Goal: Task Accomplishment & Management: Manage account settings

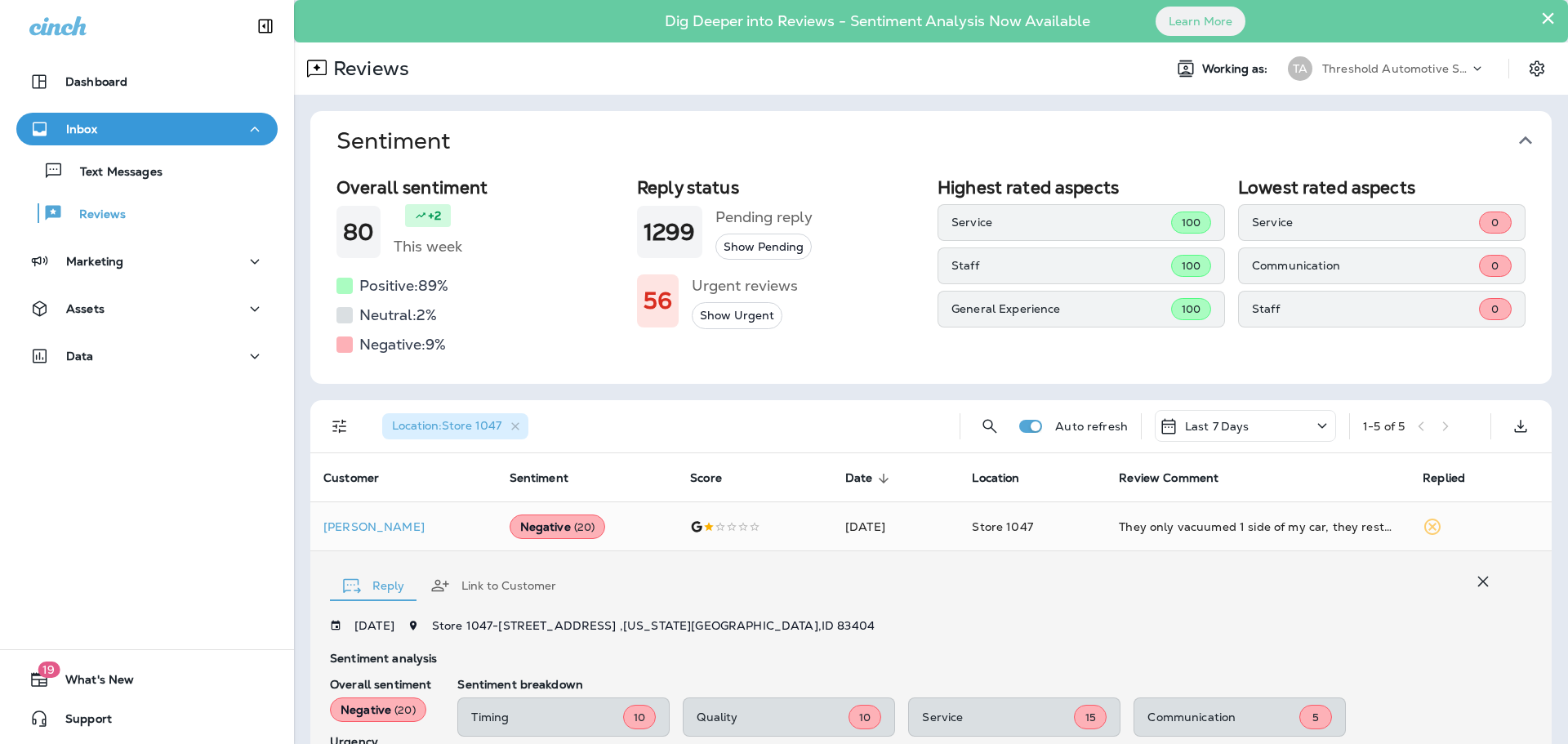
scroll to position [387, 0]
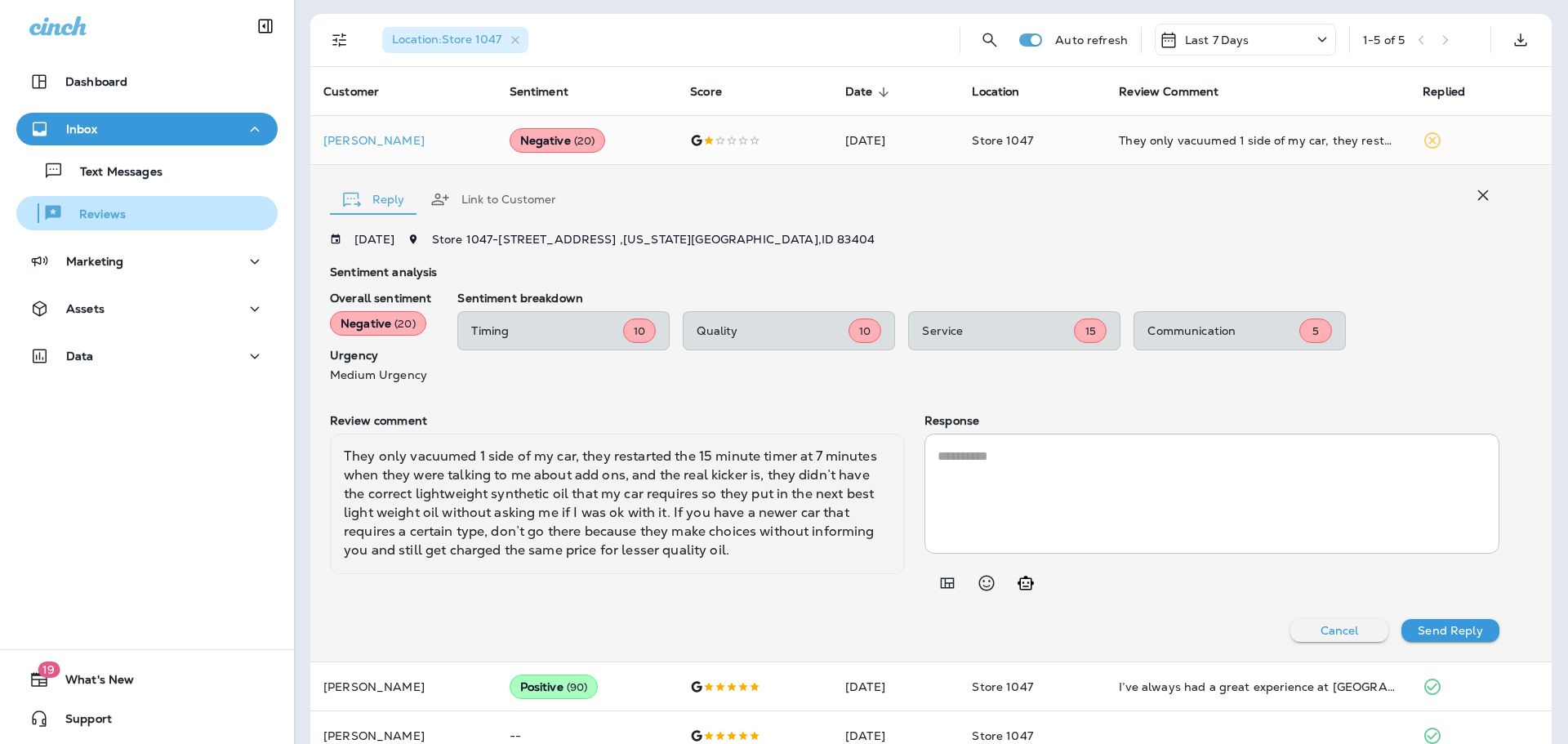
click at [90, 210] on p "Reviews" at bounding box center [94, 215] width 63 height 16
click at [139, 213] on div "Reviews" at bounding box center [146, 213] width 249 height 24
click at [1477, 195] on icon "button" at bounding box center [1483, 195] width 19 height 19
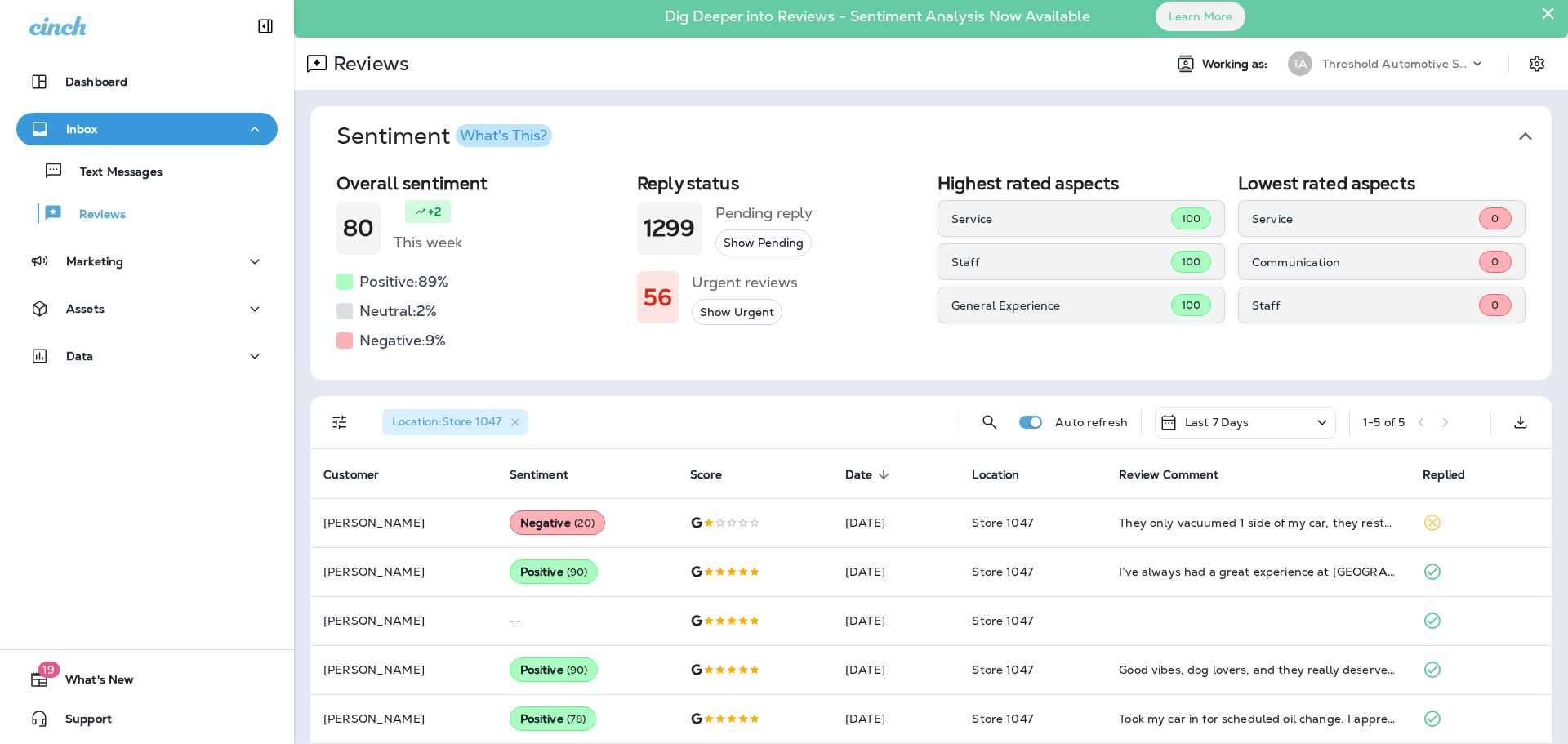
scroll to position [0, 0]
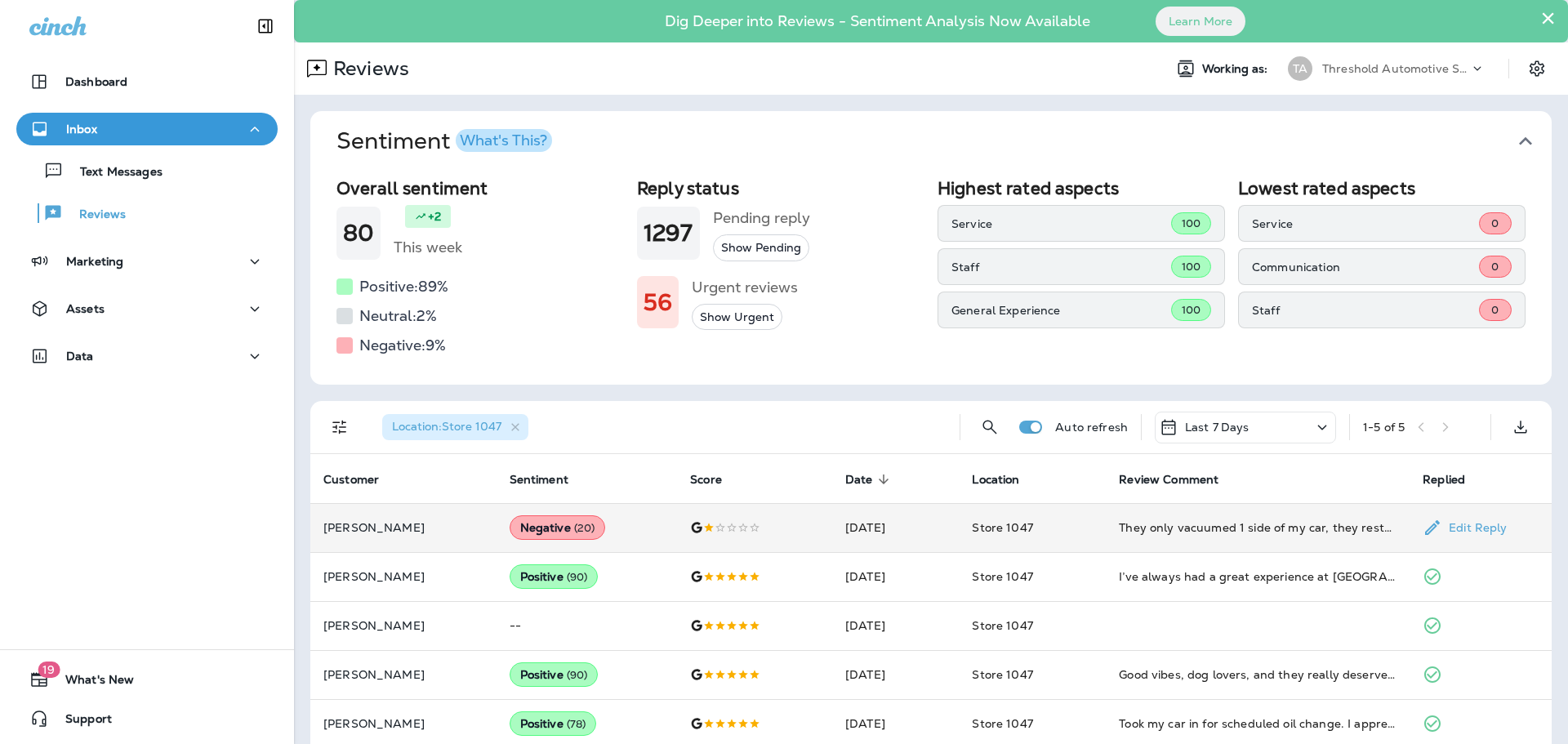
click at [1328, 516] on td "They only vacuumed 1 side of my car, they restarted the 15 minute timer at 7 mi…" at bounding box center [1257, 527] width 304 height 49
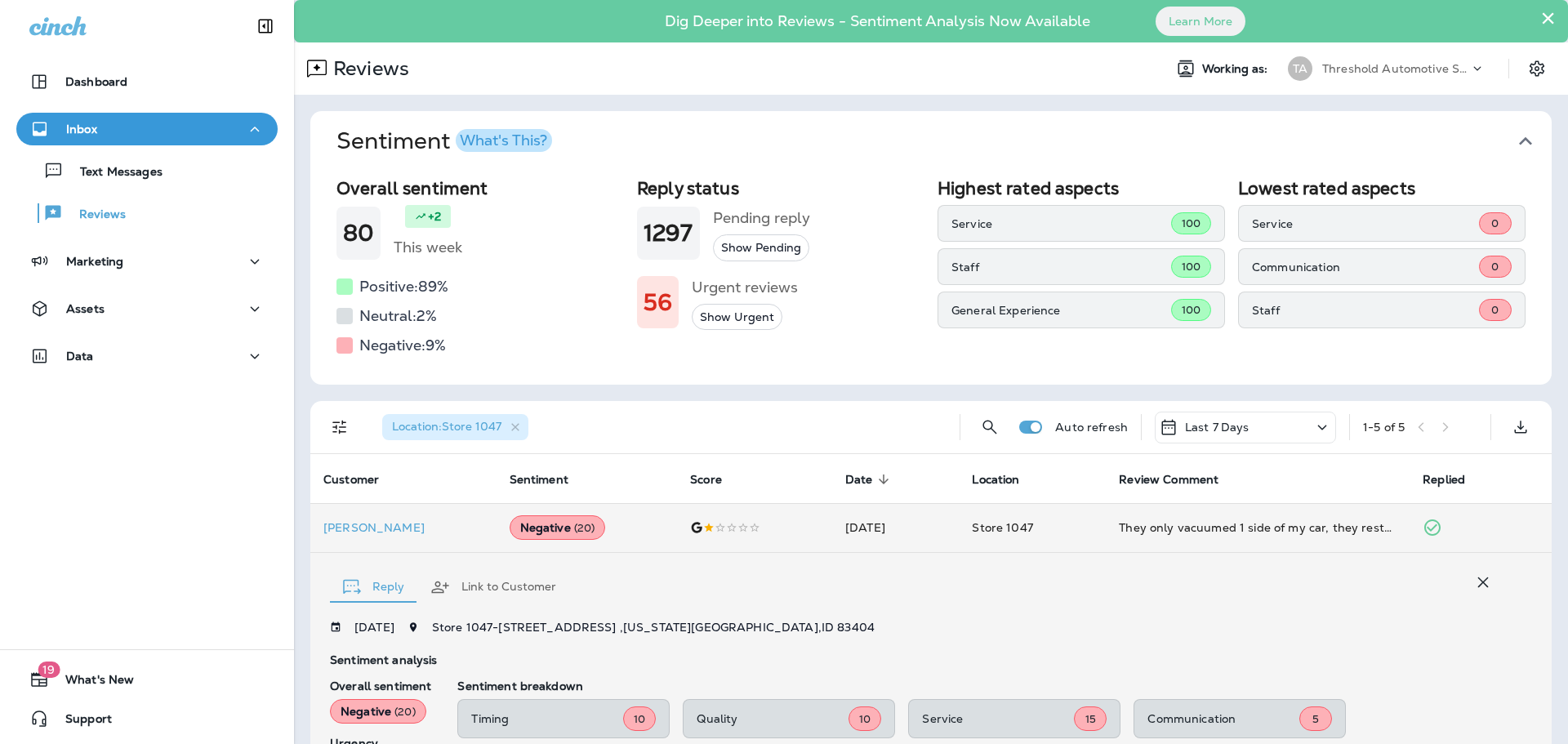
scroll to position [305, 0]
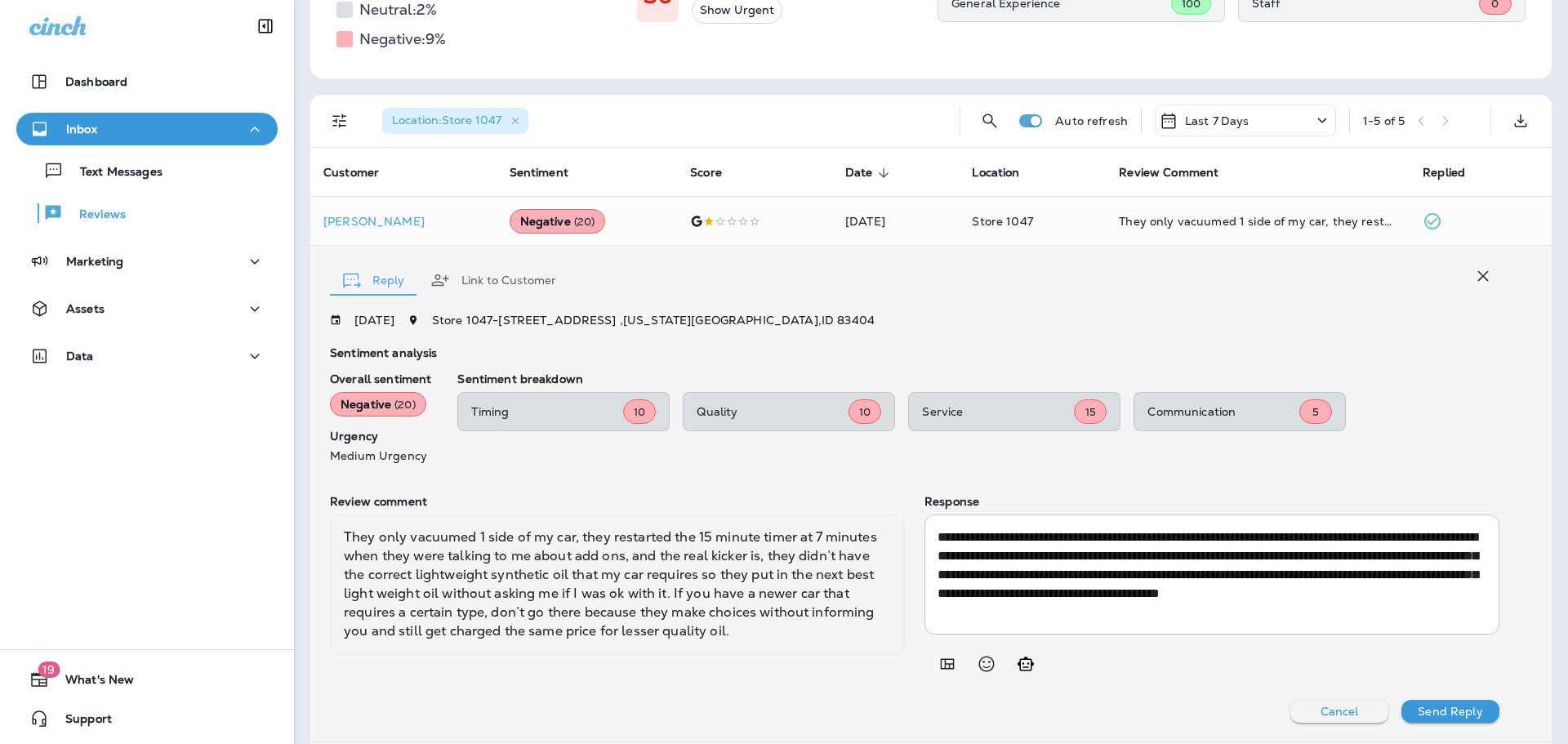
click at [1478, 275] on icon "button" at bounding box center [1483, 276] width 11 height 11
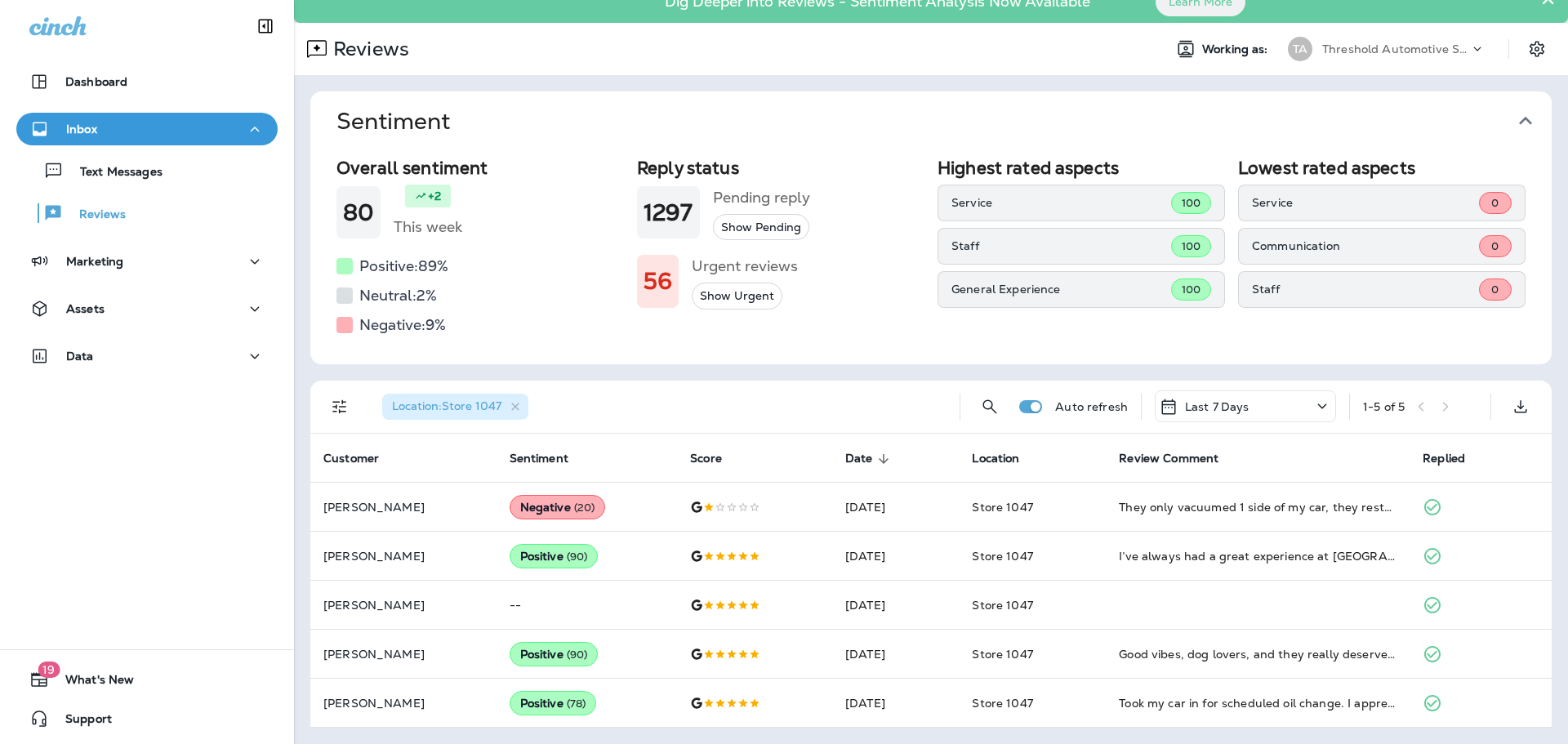
scroll to position [21, 0]
